Goal: Use online tool/utility: Utilize a website feature to perform a specific function

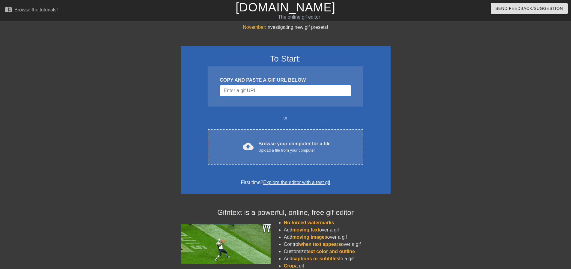
click at [268, 92] on input "Username" at bounding box center [285, 90] width 131 height 11
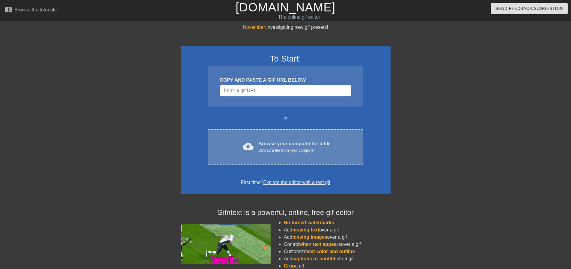
click at [286, 150] on div "Upload a file from your computer" at bounding box center [295, 150] width 72 height 6
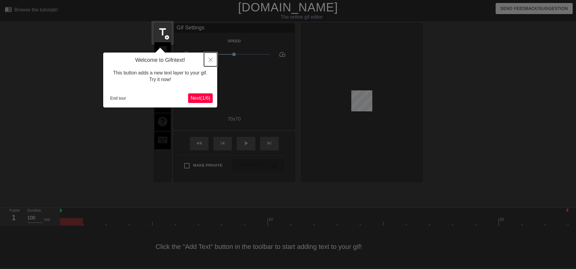
click at [213, 62] on button "Close" at bounding box center [210, 59] width 13 height 14
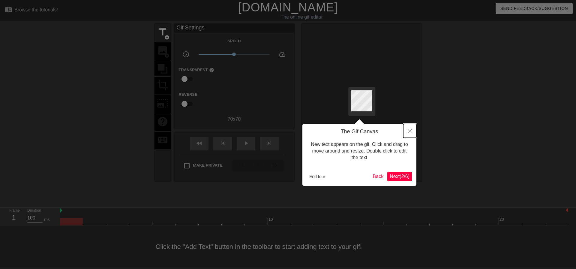
click at [409, 131] on icon "Close" at bounding box center [410, 131] width 4 height 4
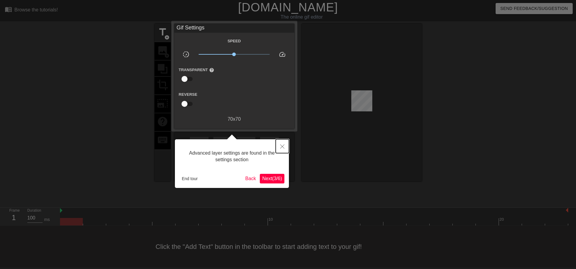
click at [278, 150] on button "Close" at bounding box center [282, 146] width 13 height 14
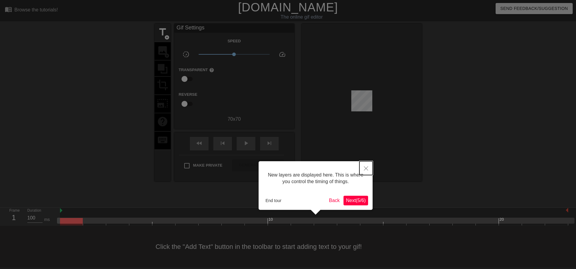
click at [363, 170] on button "Close" at bounding box center [365, 168] width 13 height 14
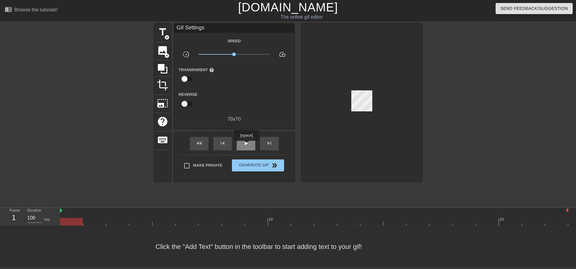
click at [246, 145] on span "play_arrow" at bounding box center [245, 142] width 7 height 7
click at [244, 144] on span "pause" at bounding box center [245, 142] width 7 height 7
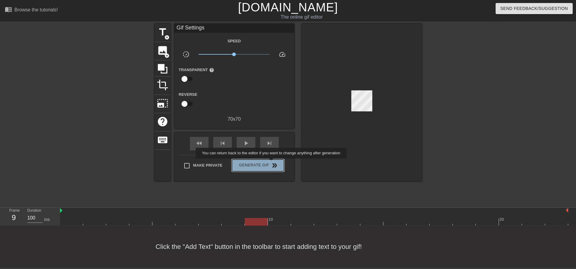
click at [272, 163] on span "double_arrow" at bounding box center [274, 165] width 7 height 7
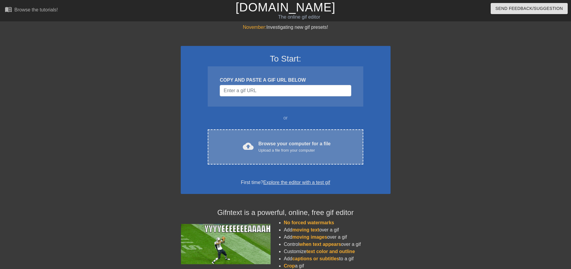
click at [291, 129] on div "cloud_upload Browse your computer for a file Upload a file from your computer C…" at bounding box center [285, 146] width 155 height 35
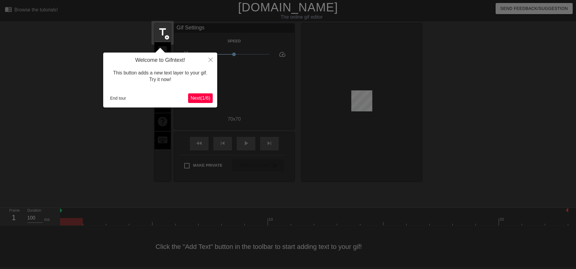
click at [204, 99] on span "Next ( 1 / 6 )" at bounding box center [200, 97] width 20 height 5
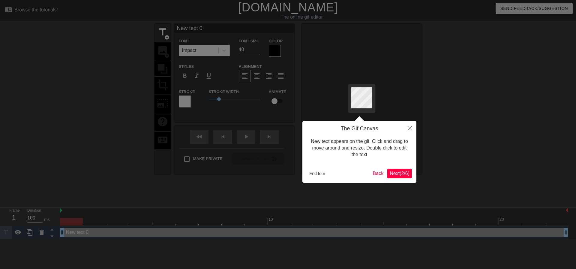
click at [403, 171] on span "Next ( 2 / 6 )" at bounding box center [400, 173] width 20 height 5
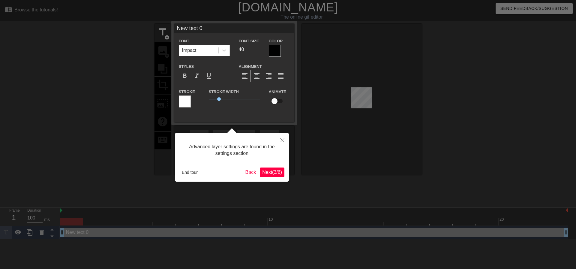
click at [279, 173] on span "Next ( 3 / 6 )" at bounding box center [272, 171] width 20 height 5
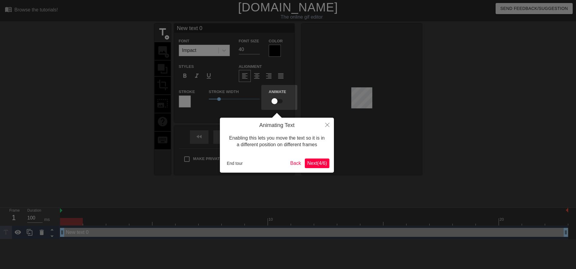
click at [312, 166] on button "Next ( 4 / 6 )" at bounding box center [317, 163] width 25 height 10
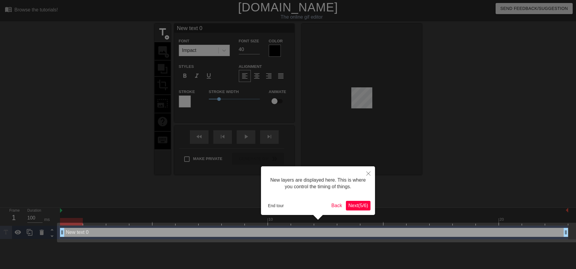
click at [355, 207] on span "Next ( 5 / 6 )" at bounding box center [358, 205] width 20 height 5
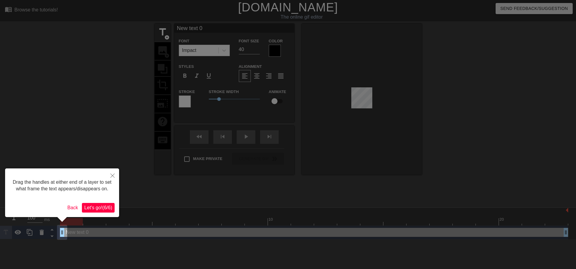
click at [102, 207] on span "Let's go! ( 6 / 6 )" at bounding box center [98, 207] width 28 height 5
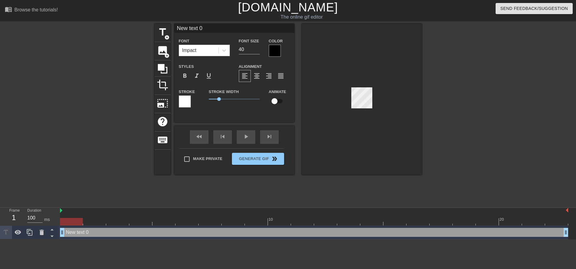
click at [346, 98] on div at bounding box center [362, 99] width 120 height 151
click at [168, 32] on span "title" at bounding box center [162, 31] width 11 height 11
type input "New text 1"
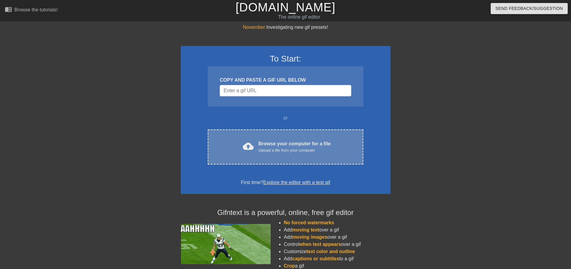
click at [294, 145] on div "Browse your computer for a file Upload a file from your computer" at bounding box center [295, 146] width 72 height 13
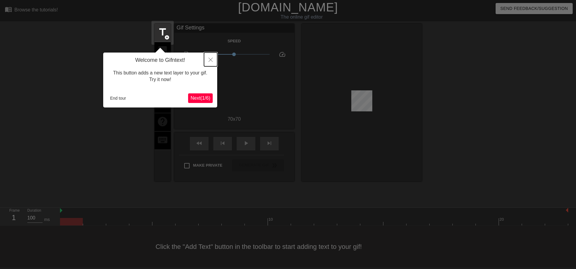
click at [211, 62] on icon "Close" at bounding box center [210, 60] width 4 height 4
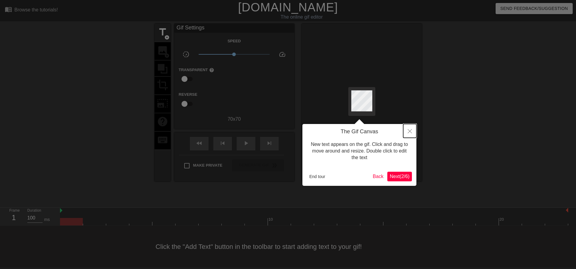
click at [413, 129] on button "Close" at bounding box center [409, 131] width 13 height 14
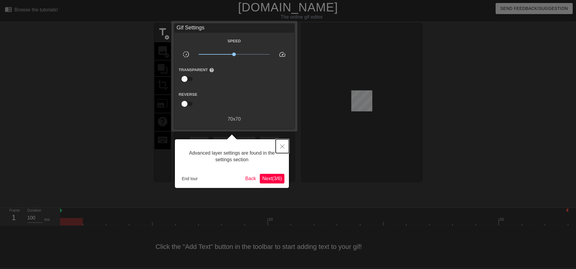
click at [284, 145] on icon "Close" at bounding box center [282, 146] width 4 height 4
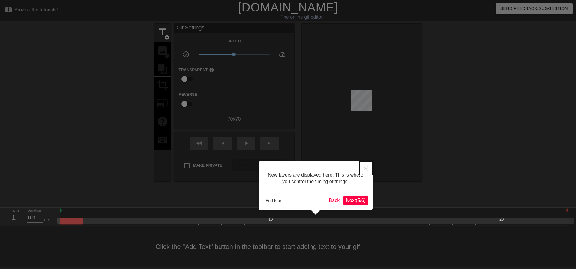
click at [370, 169] on button "Close" at bounding box center [365, 168] width 13 height 14
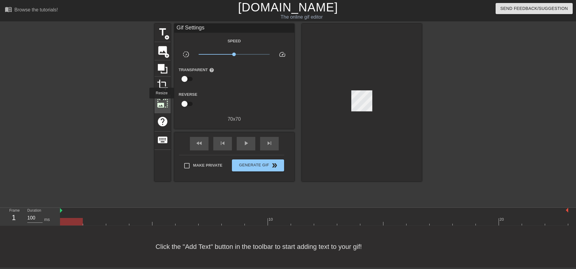
click at [161, 103] on span "photo_size_select_large" at bounding box center [162, 102] width 11 height 11
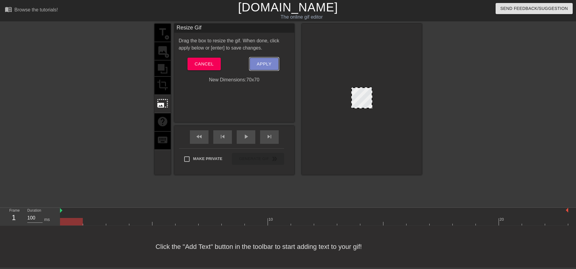
click at [271, 64] on span "Apply" at bounding box center [264, 64] width 15 height 8
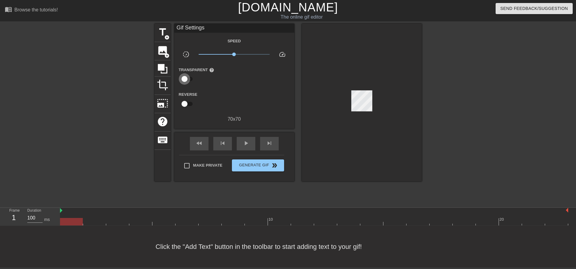
click at [190, 80] on input "checkbox" at bounding box center [184, 78] width 34 height 11
click at [188, 79] on input "checkbox" at bounding box center [190, 78] width 34 height 11
checkbox input "false"
click at [187, 104] on input "checkbox" at bounding box center [184, 103] width 34 height 11
click at [187, 104] on input "checkbox" at bounding box center [190, 103] width 34 height 11
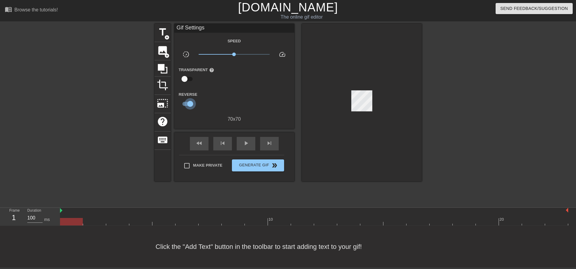
checkbox input "false"
click at [167, 87] on span "crop" at bounding box center [162, 84] width 11 height 11
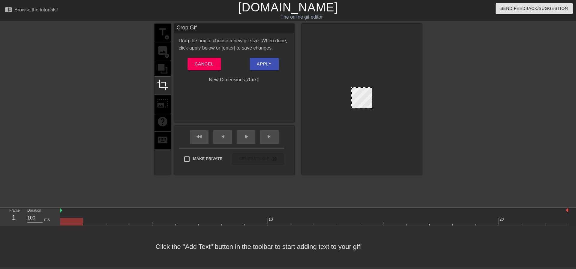
click at [167, 64] on div "title add_circle image add_circle crop photo_size_select_large help keyboard" at bounding box center [162, 99] width 16 height 151
click at [165, 85] on span "crop" at bounding box center [162, 84] width 11 height 11
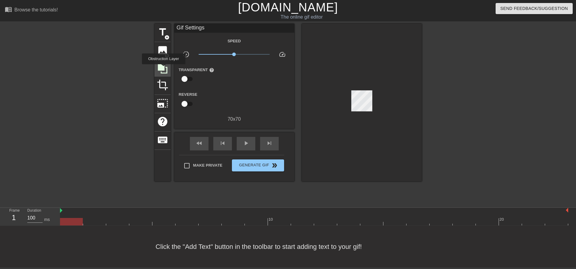
click at [163, 68] on icon at bounding box center [163, 69] width 10 height 10
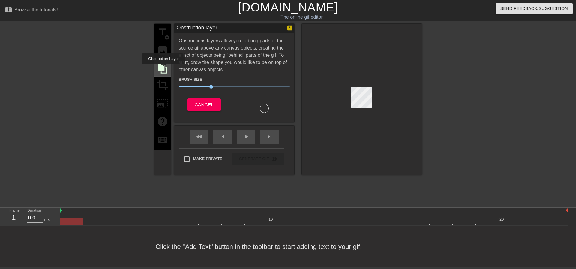
click at [163, 68] on icon at bounding box center [163, 69] width 10 height 10
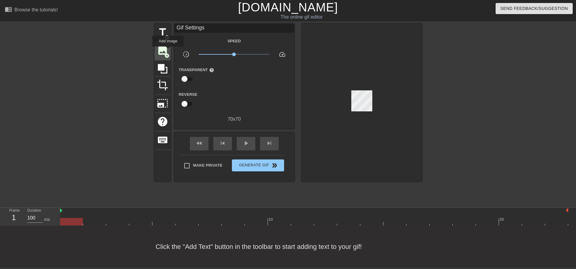
click at [168, 51] on span "image" at bounding box center [162, 50] width 11 height 11
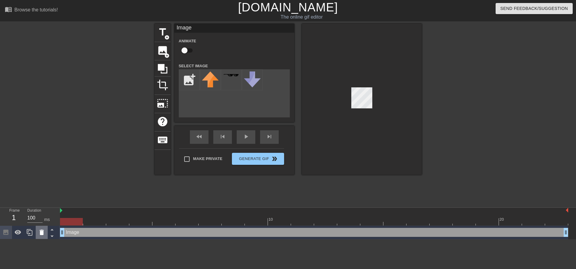
click at [40, 231] on icon at bounding box center [42, 231] width 4 height 5
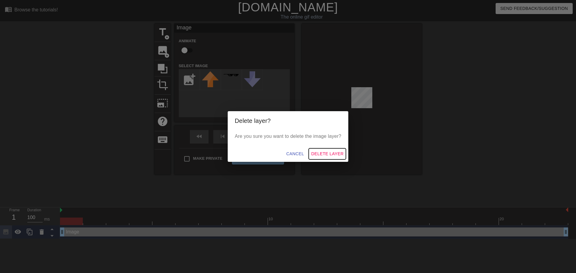
click at [331, 153] on span "Delete Layer" at bounding box center [327, 153] width 32 height 7
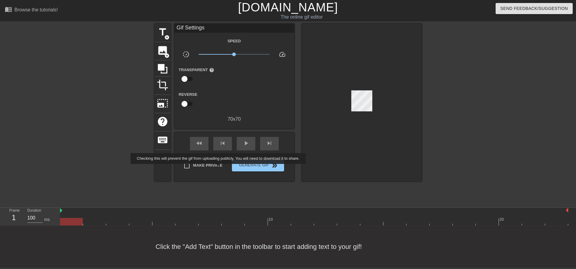
click at [219, 168] on label "Make Private" at bounding box center [202, 165] width 42 height 13
click at [193, 168] on input "Make Private" at bounding box center [187, 165] width 13 height 13
click at [215, 164] on span "Make Private" at bounding box center [207, 165] width 29 height 6
click at [193, 164] on input "Make Private" at bounding box center [187, 165] width 13 height 13
checkbox input "false"
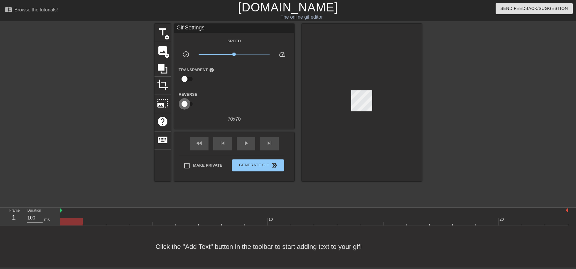
click at [188, 101] on input "checkbox" at bounding box center [184, 103] width 34 height 11
click at [188, 101] on input "checkbox" at bounding box center [190, 103] width 34 height 11
checkbox input "false"
click at [189, 79] on input "checkbox" at bounding box center [184, 78] width 34 height 11
click at [189, 79] on input "checkbox" at bounding box center [190, 78] width 34 height 11
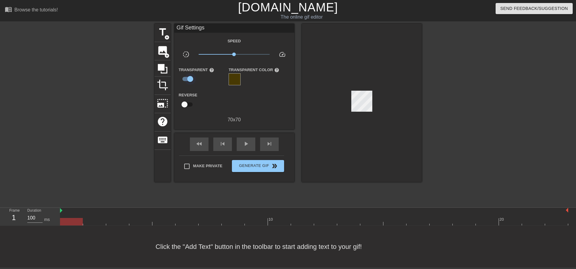
checkbox input "false"
drag, startPoint x: 248, startPoint y: 55, endPoint x: 237, endPoint y: 54, distance: 11.1
click at [237, 54] on span "x1.17" at bounding box center [234, 54] width 71 height 7
click at [242, 145] on span "play_arrow" at bounding box center [245, 142] width 7 height 7
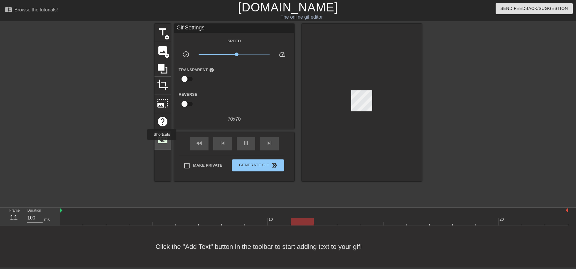
click at [162, 144] on div "keyboard" at bounding box center [162, 140] width 16 height 18
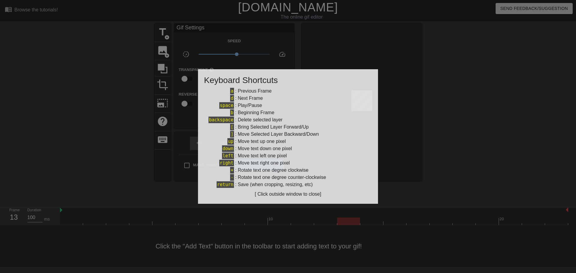
click at [291, 60] on div at bounding box center [288, 136] width 576 height 273
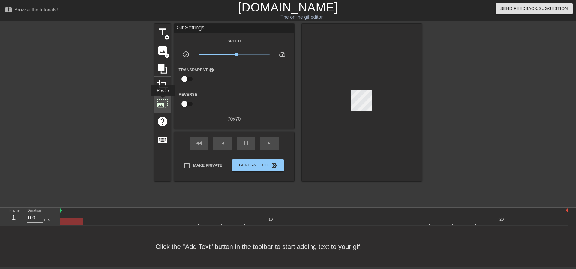
click at [162, 100] on span "photo_size_select_large" at bounding box center [162, 102] width 11 height 11
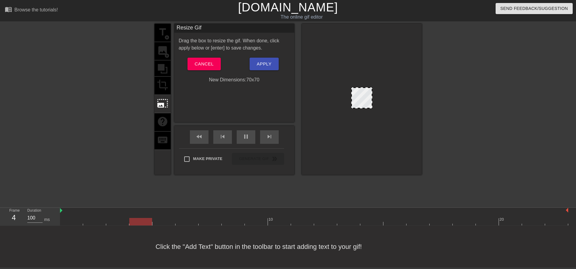
click at [364, 94] on div at bounding box center [361, 97] width 21 height 21
click at [206, 161] on span "Make Private" at bounding box center [207, 159] width 29 height 6
click at [193, 161] on input "Make Private" at bounding box center [187, 159] width 13 height 13
click at [202, 161] on span "Make Private" at bounding box center [207, 159] width 29 height 6
click at [193, 161] on input "Make Private" at bounding box center [187, 159] width 13 height 13
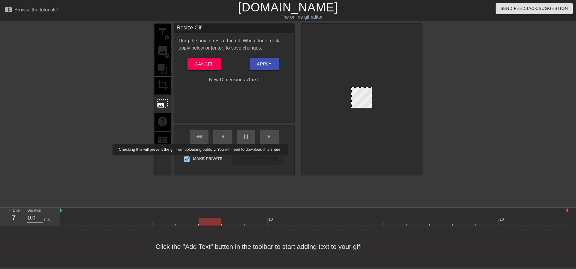
checkbox input "false"
click at [260, 66] on span "Apply" at bounding box center [264, 64] width 15 height 8
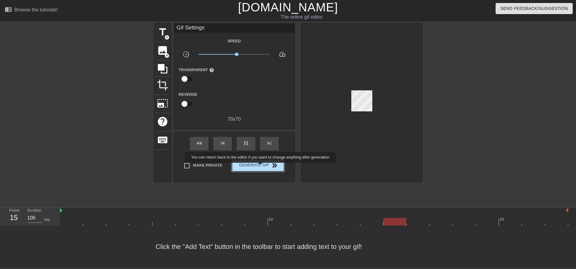
click at [261, 167] on span "Generate Gif double_arrow" at bounding box center [257, 165] width 47 height 7
